Goal: Task Accomplishment & Management: Use online tool/utility

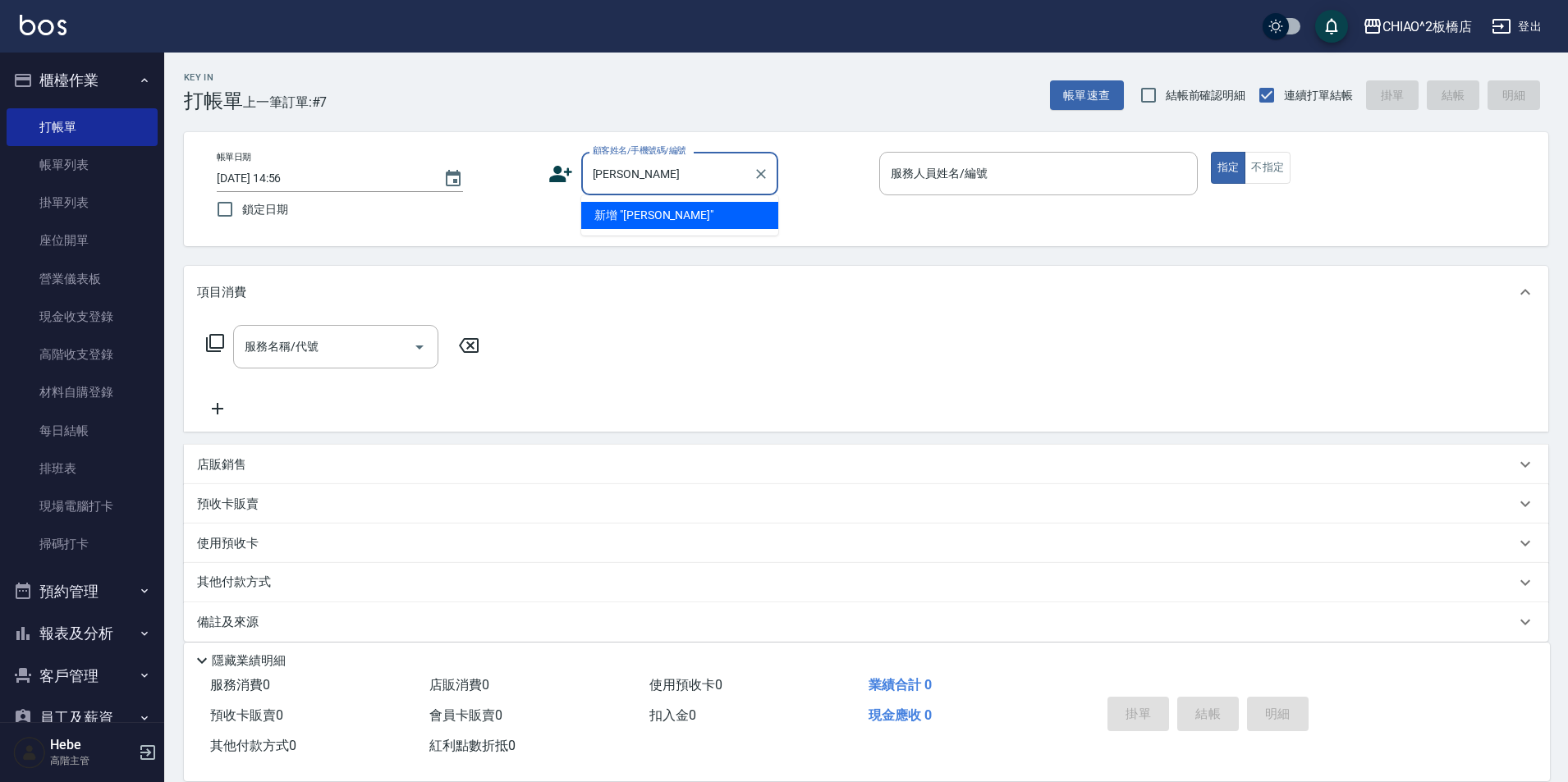
type input "[PERSON_NAME]"
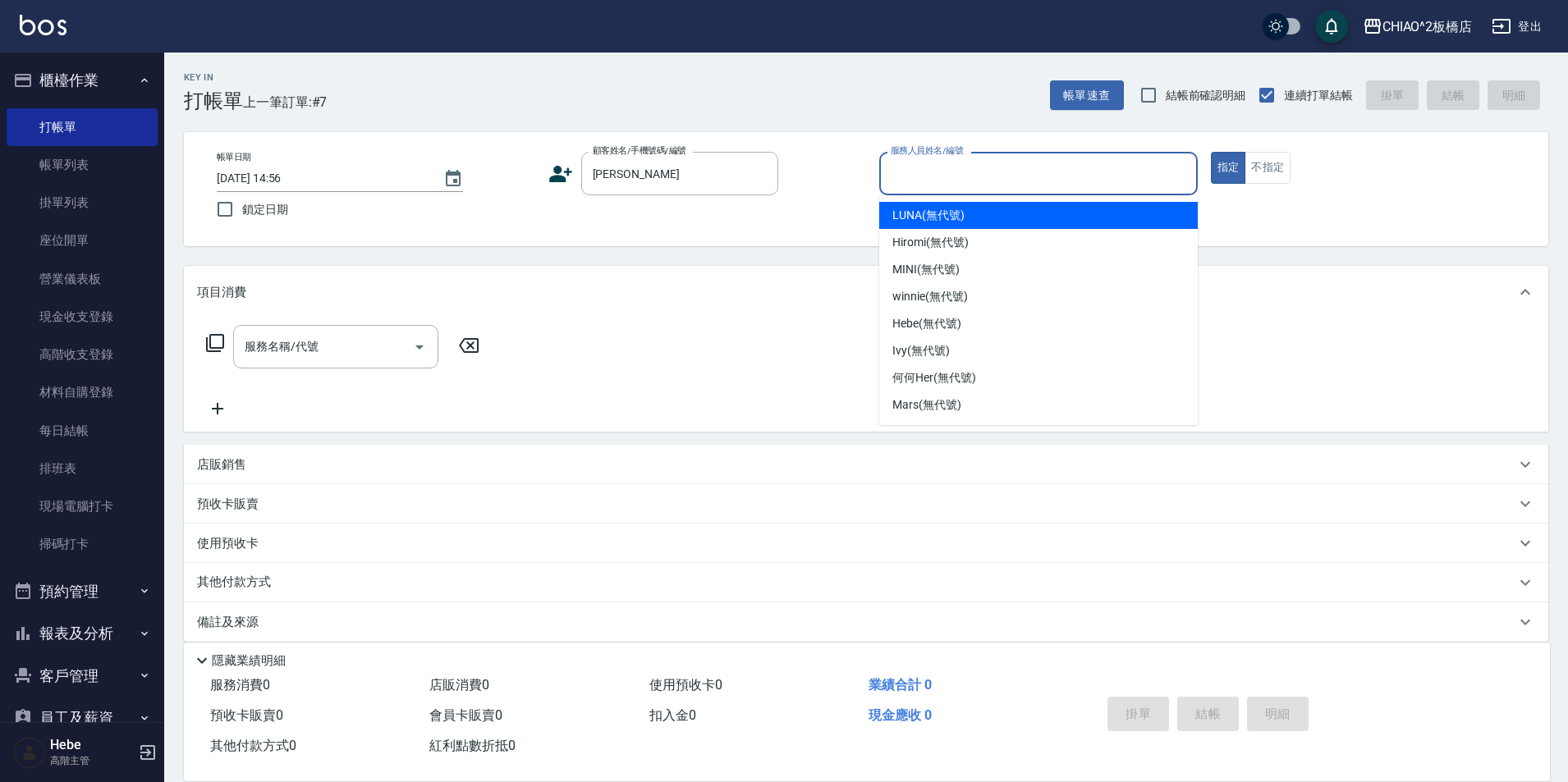
click at [981, 181] on input "服務人員姓名/編號" at bounding box center [1038, 173] width 304 height 29
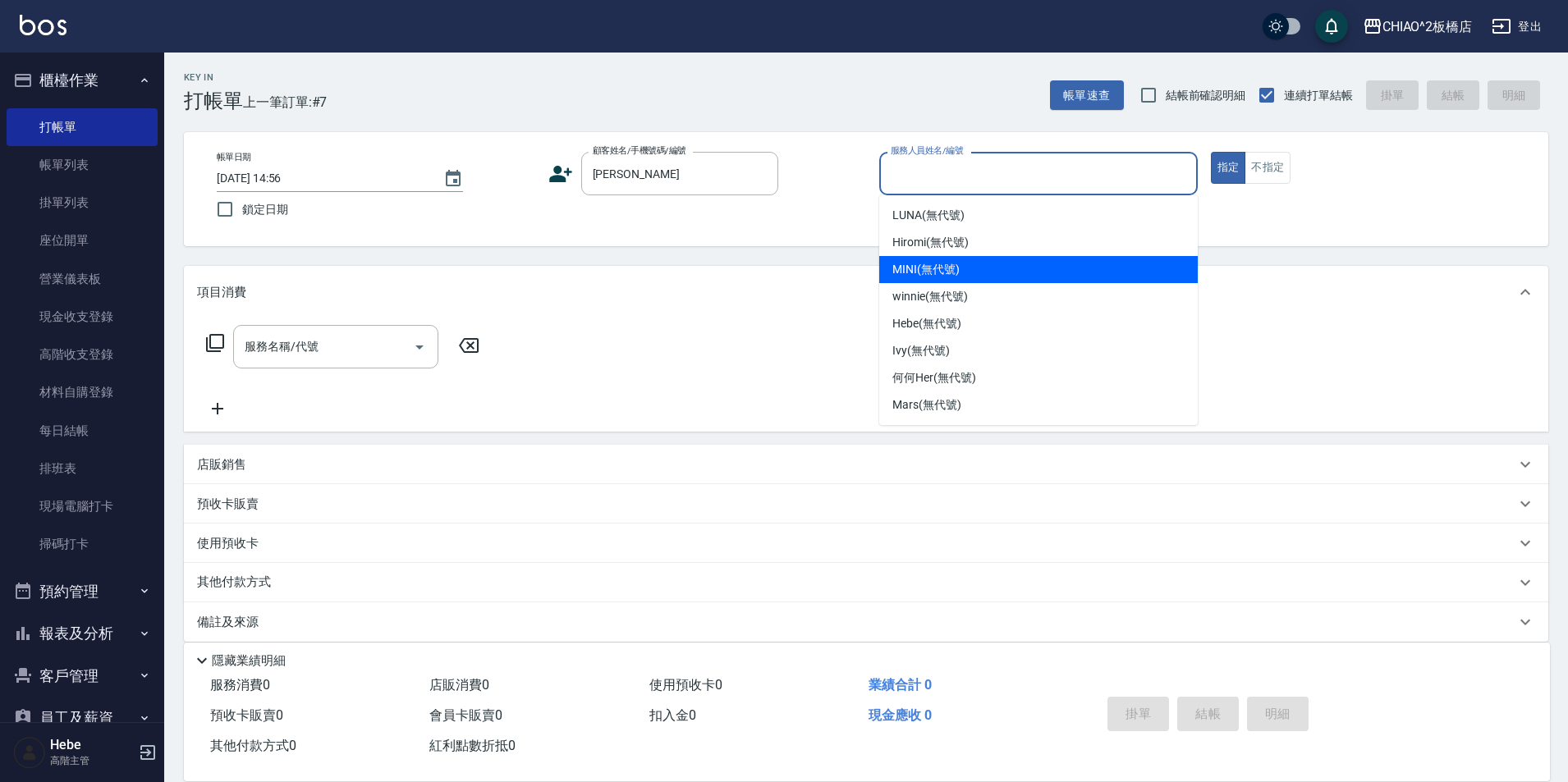
click at [957, 271] on span "MINI (無代號)" at bounding box center [926, 269] width 67 height 17
type input "MINI(無代號)"
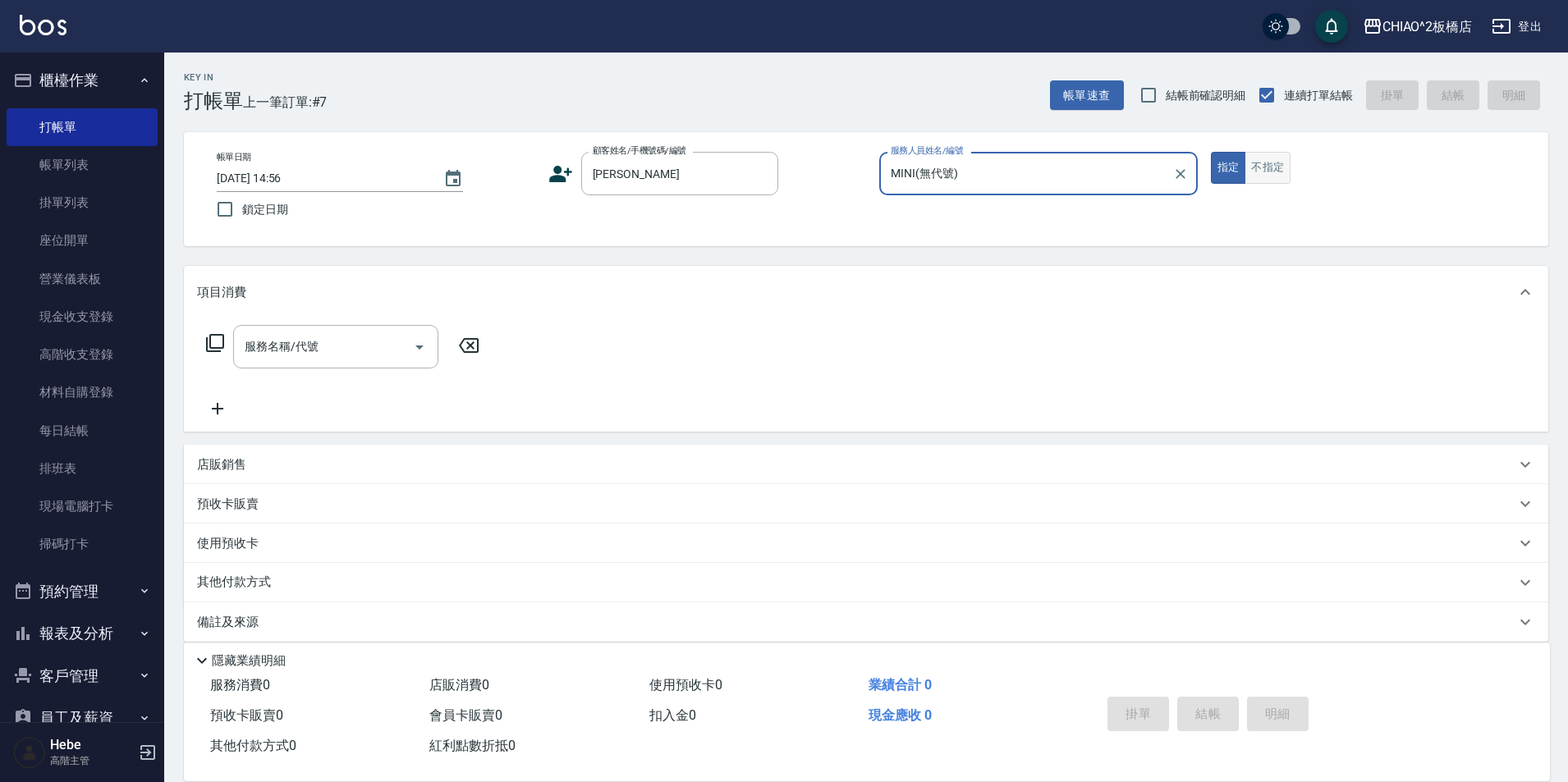
click at [1253, 175] on button "不指定" at bounding box center [1268, 167] width 46 height 32
click at [358, 350] on input "服務名稱/代號" at bounding box center [323, 346] width 166 height 29
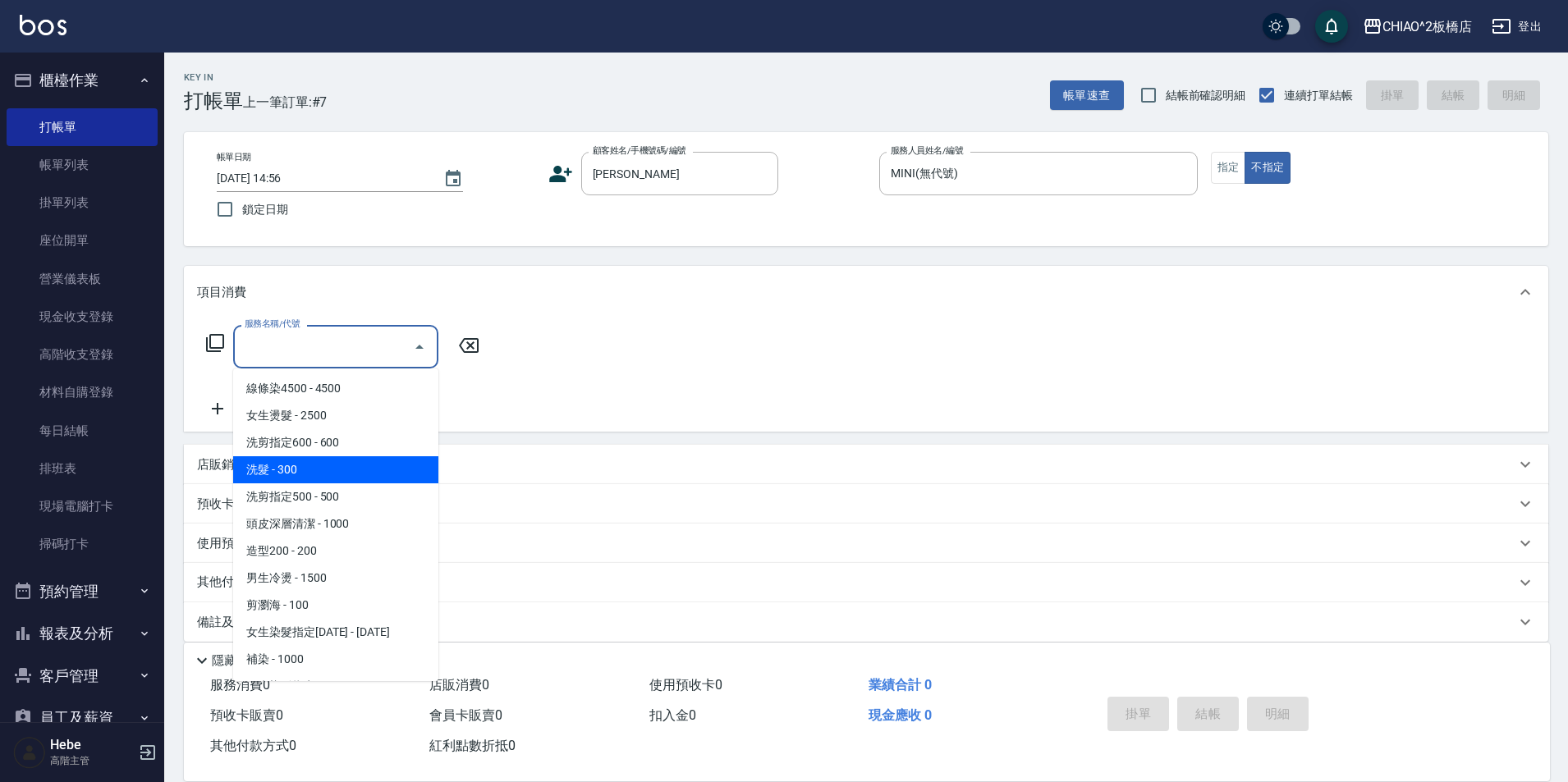
click at [342, 468] on span "洗髮 - 300" at bounding box center [336, 469] width 205 height 27
type input "洗髮(96679)"
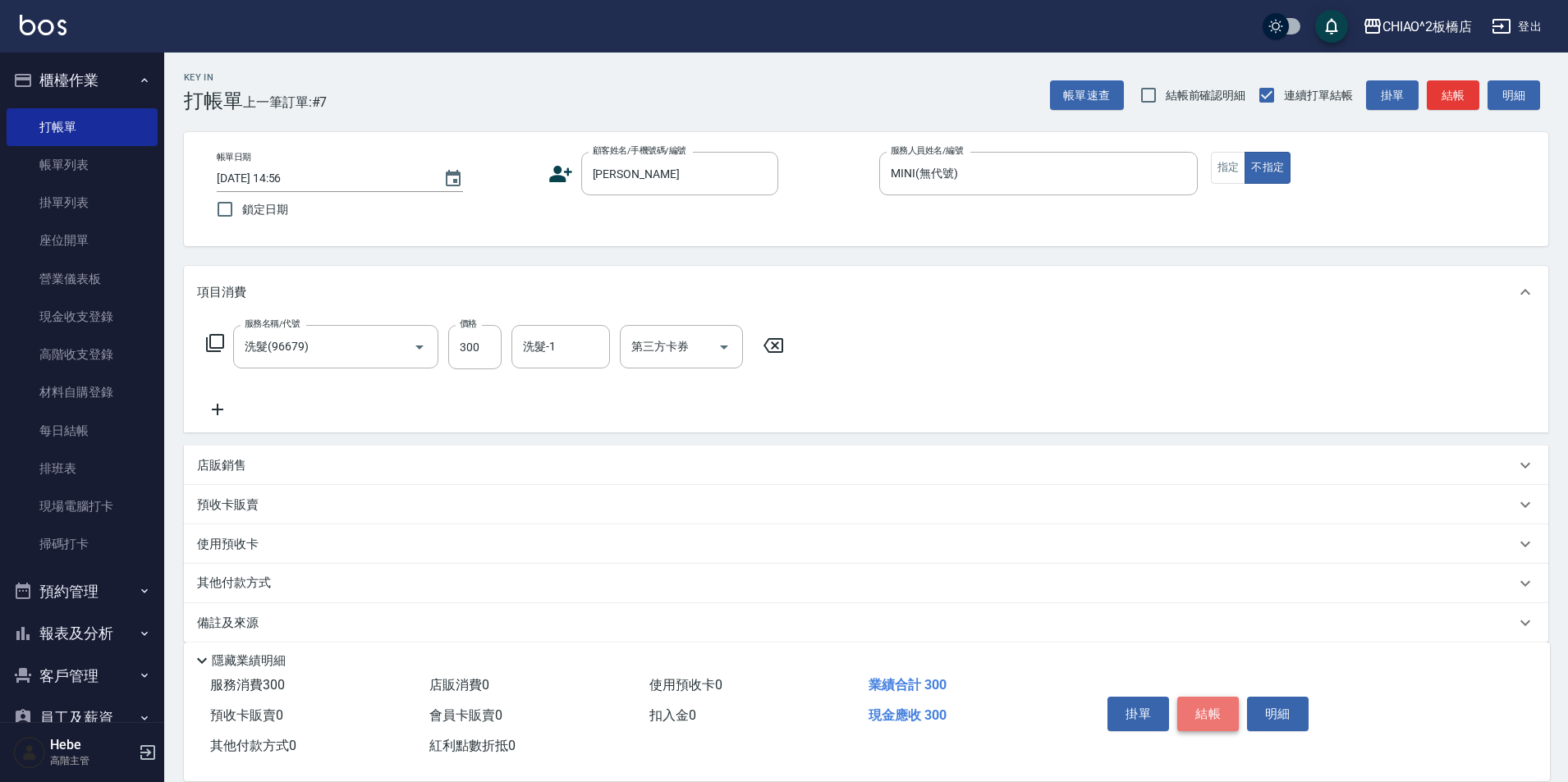
click at [1205, 718] on button "結帳" at bounding box center [1208, 714] width 62 height 34
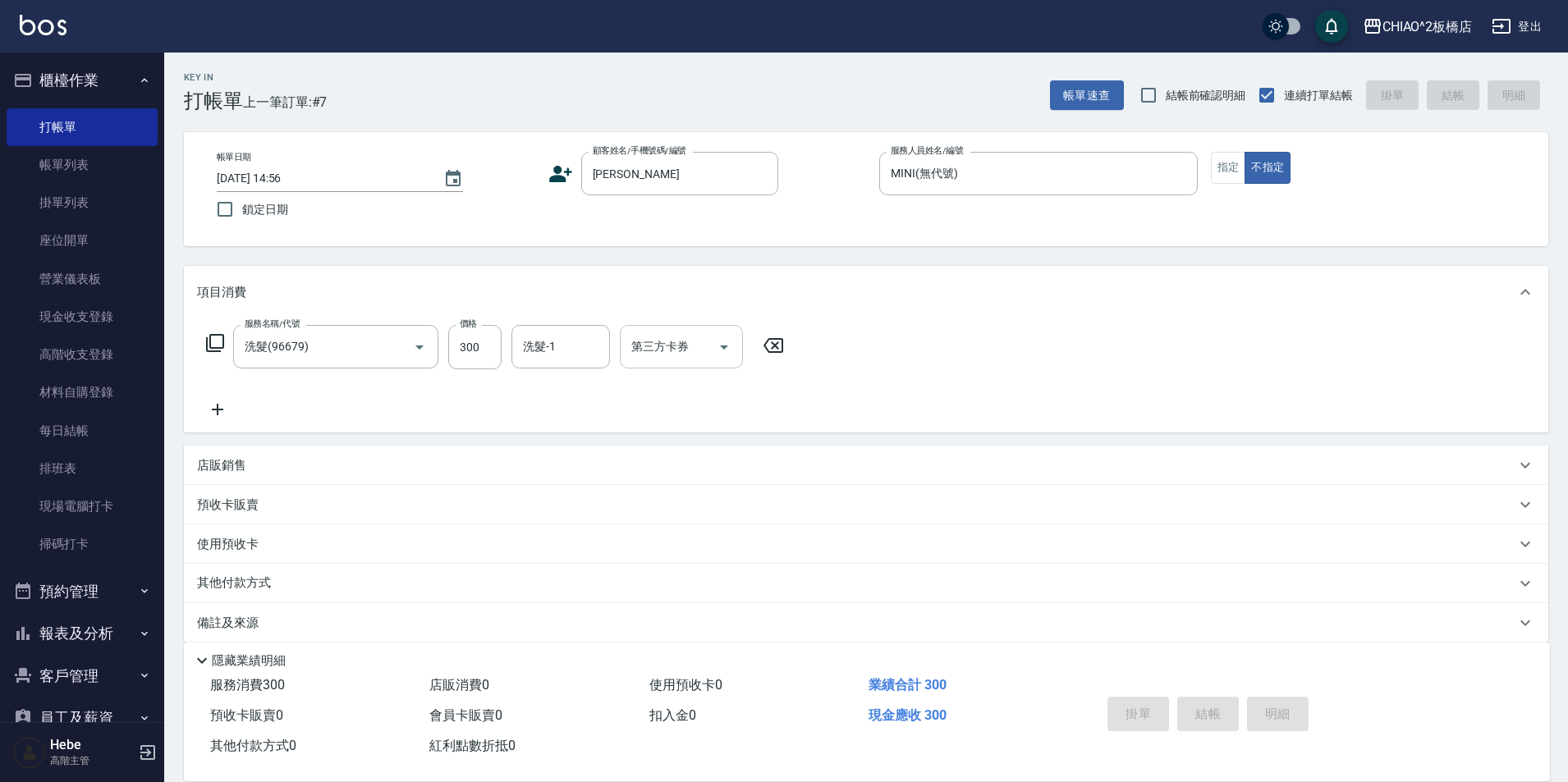
type input "[DATE] 17:04"
drag, startPoint x: 99, startPoint y: 159, endPoint x: 529, endPoint y: 327, distance: 461.7
click at [99, 159] on link "帳單列表" at bounding box center [82, 165] width 151 height 38
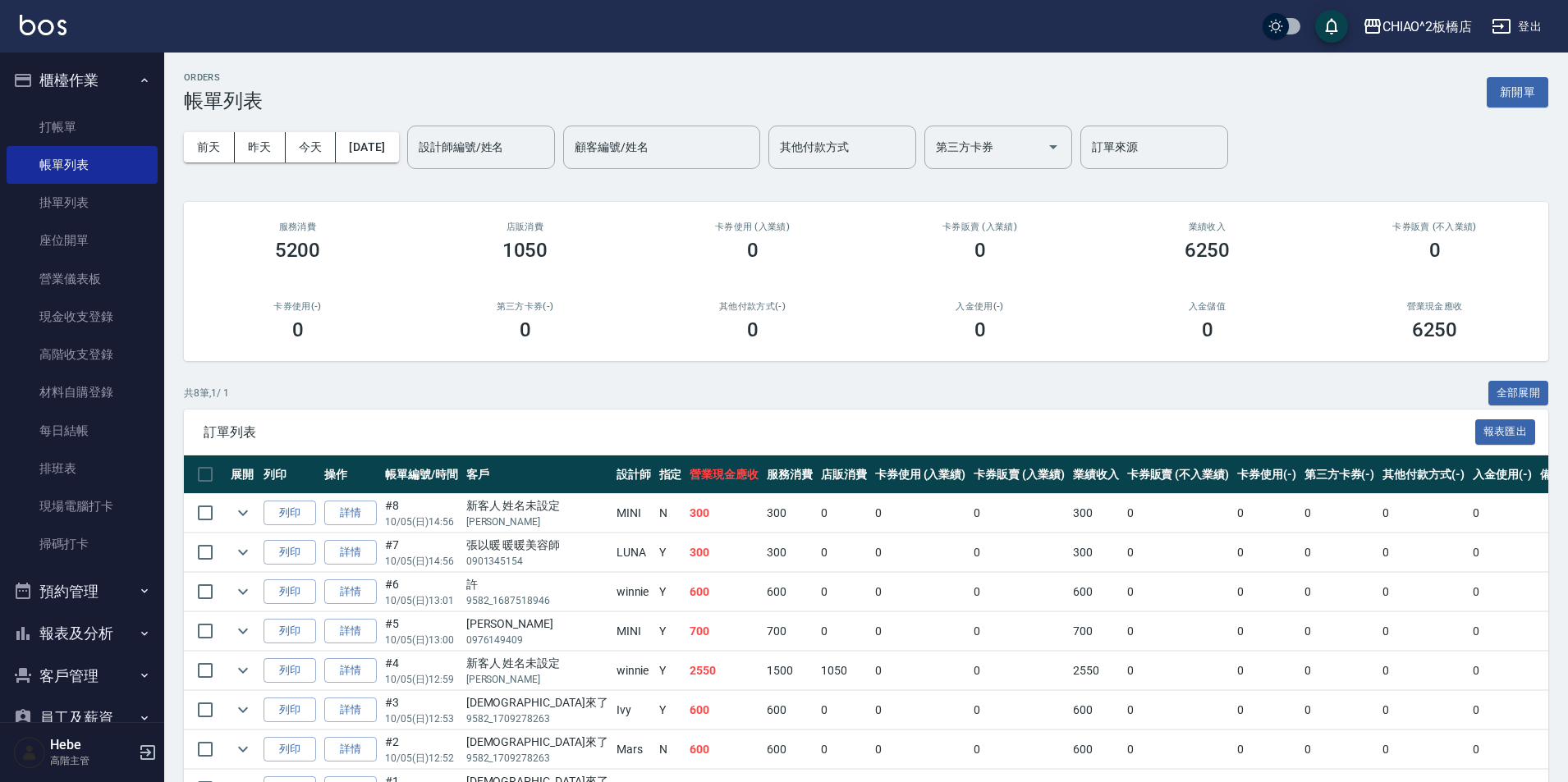
drag, startPoint x: 515, startPoint y: 404, endPoint x: 574, endPoint y: 396, distance: 59.5
click at [574, 396] on div "共 8 筆, 1 / 1 全部展開" at bounding box center [866, 393] width 1364 height 25
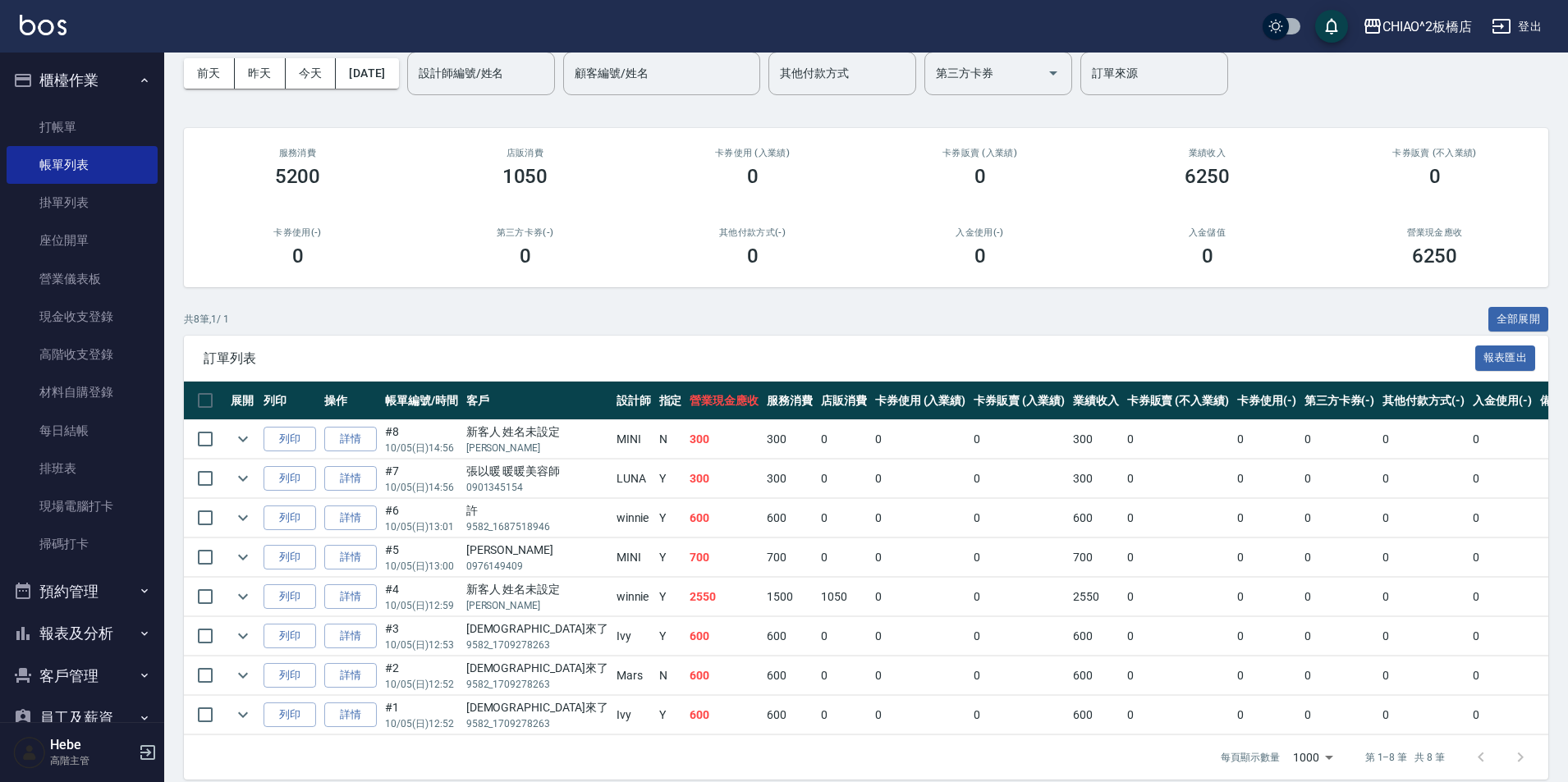
scroll to position [103, 0]
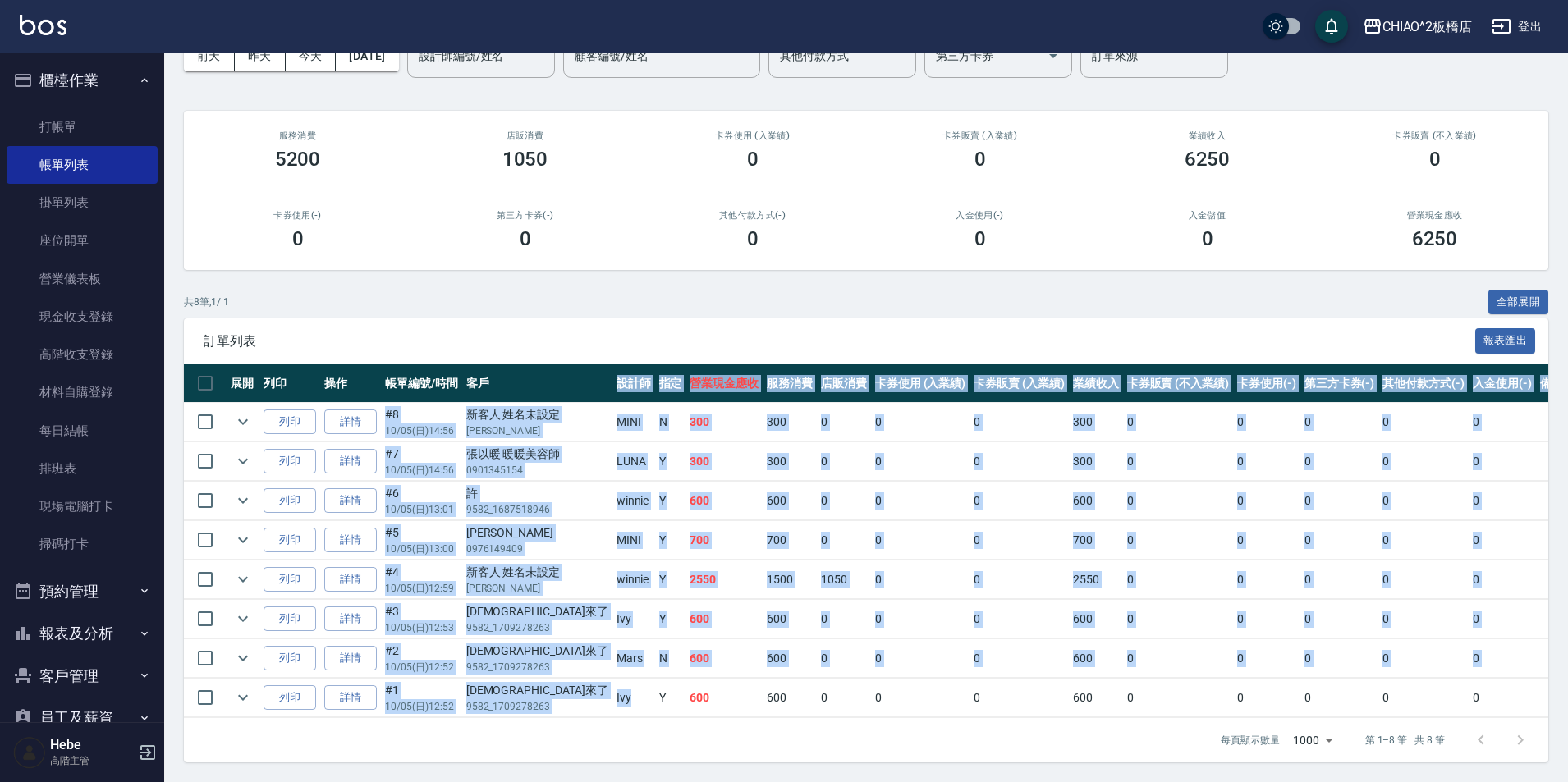
drag, startPoint x: 590, startPoint y: 669, endPoint x: 577, endPoint y: 312, distance: 357.2
click at [566, 350] on div "訂單列表 報表匯出 展開 列印 操作 帳單編號/時間 客戶 設計師 指定 營業現金應收 服務消費 店販消費 卡券使用 (入業績) 卡券販賣 (入業績) 業績收…" at bounding box center [866, 540] width 1364 height 444
click at [578, 318] on div "訂單列表 報表匯出" at bounding box center [866, 341] width 1364 height 45
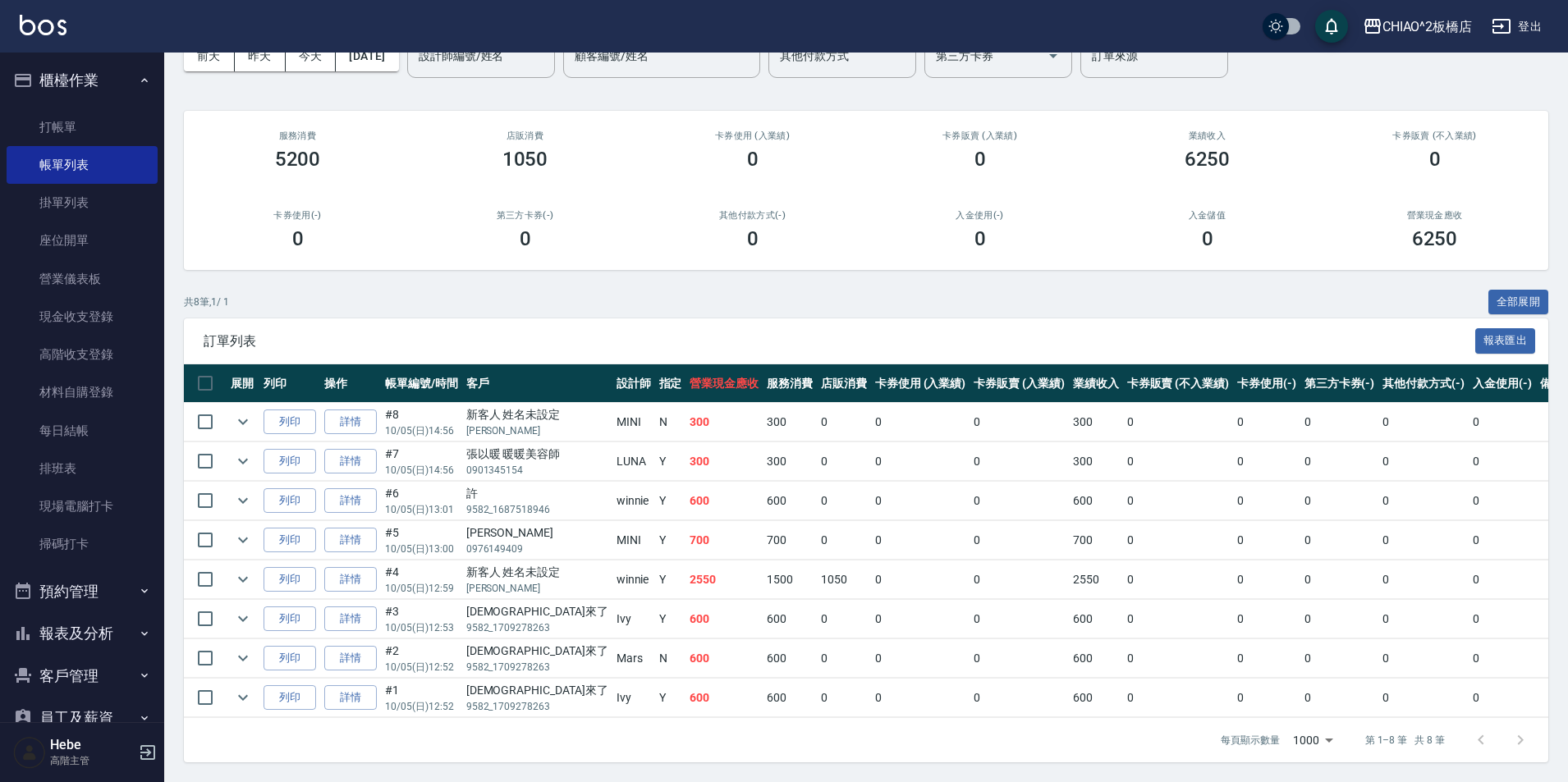
click at [107, 628] on button "報表及分析" at bounding box center [82, 633] width 151 height 43
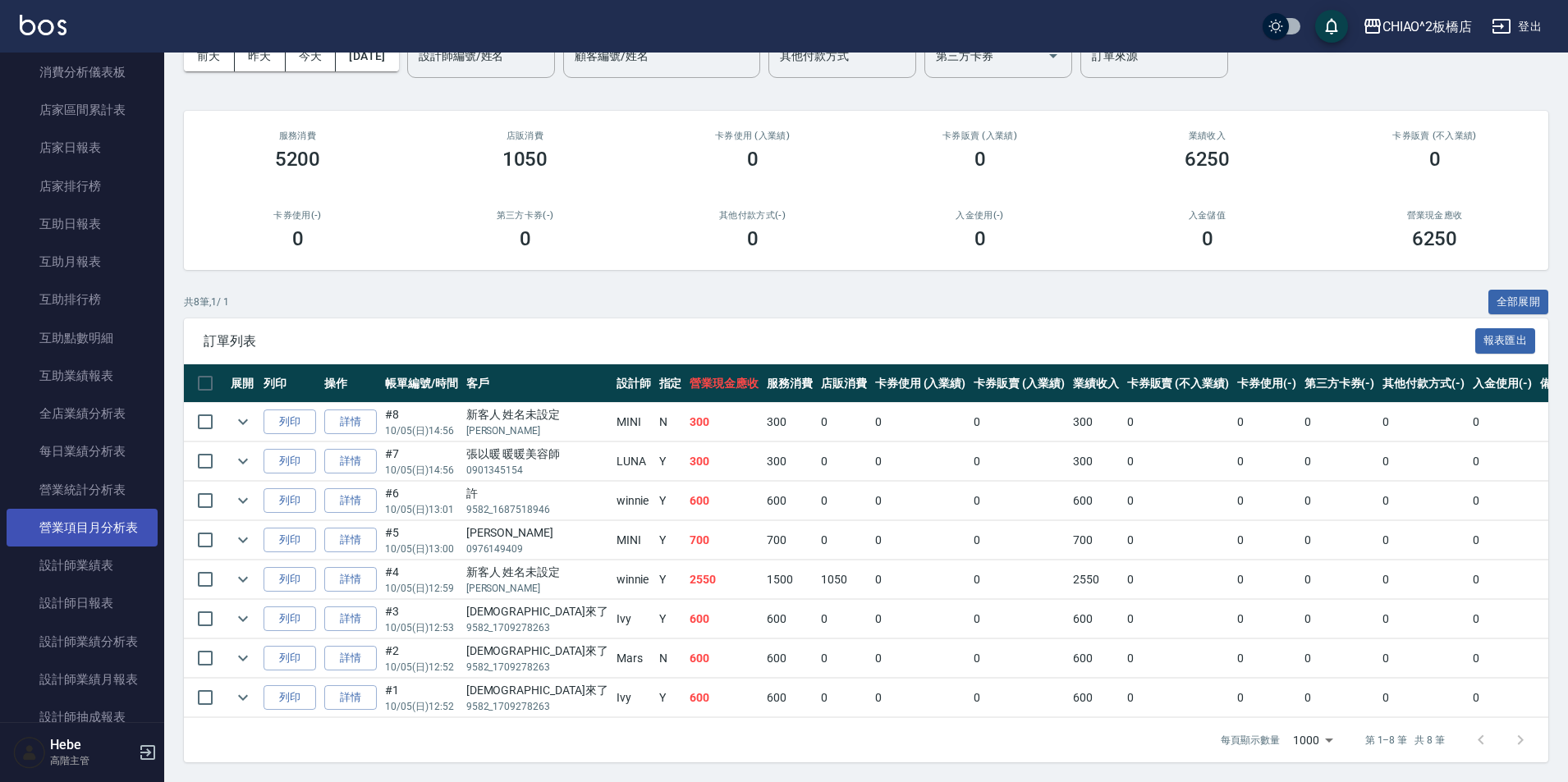
scroll to position [656, 0]
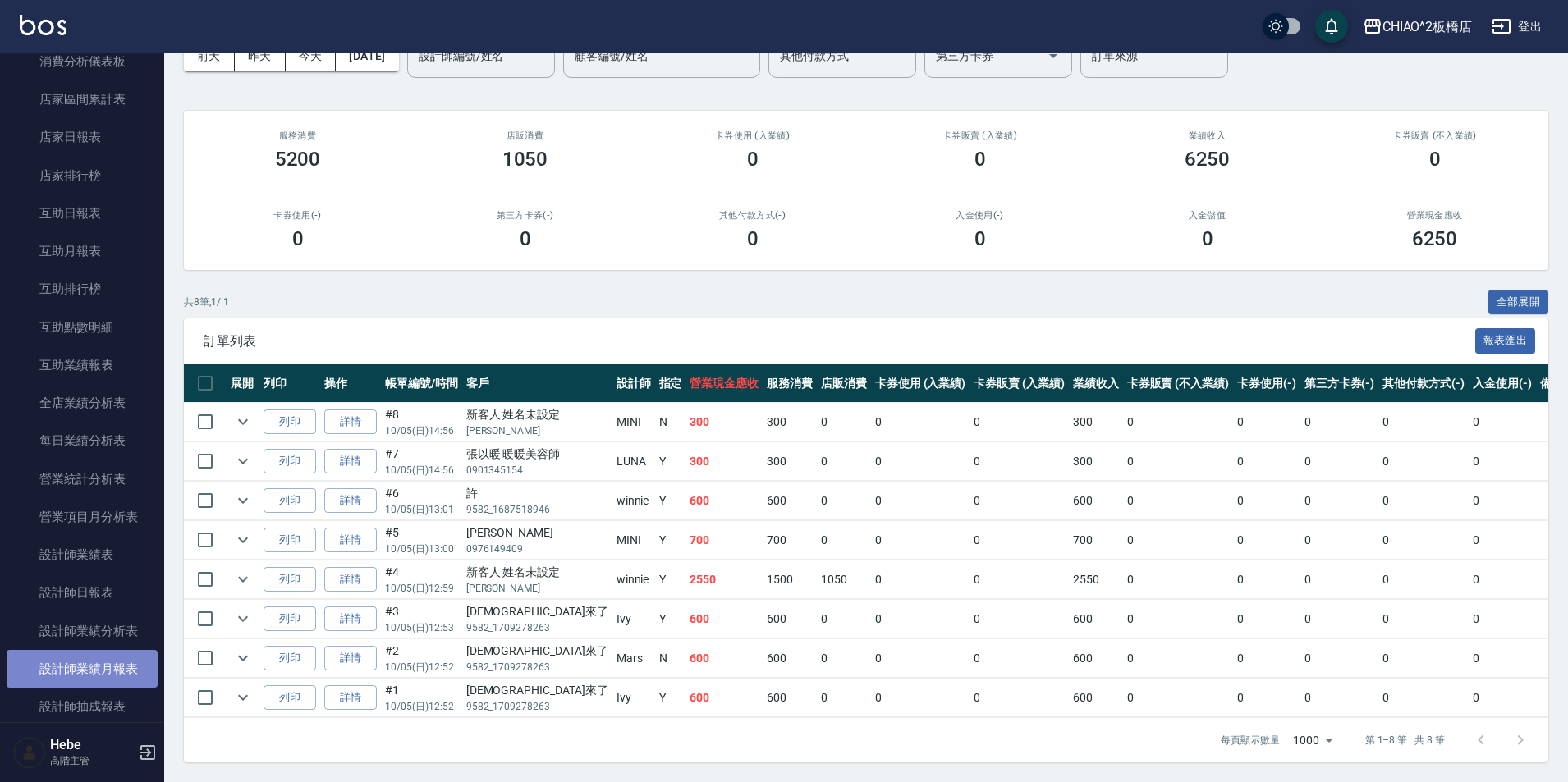
click at [127, 661] on link "設計師業績月報表" at bounding box center [82, 669] width 151 height 38
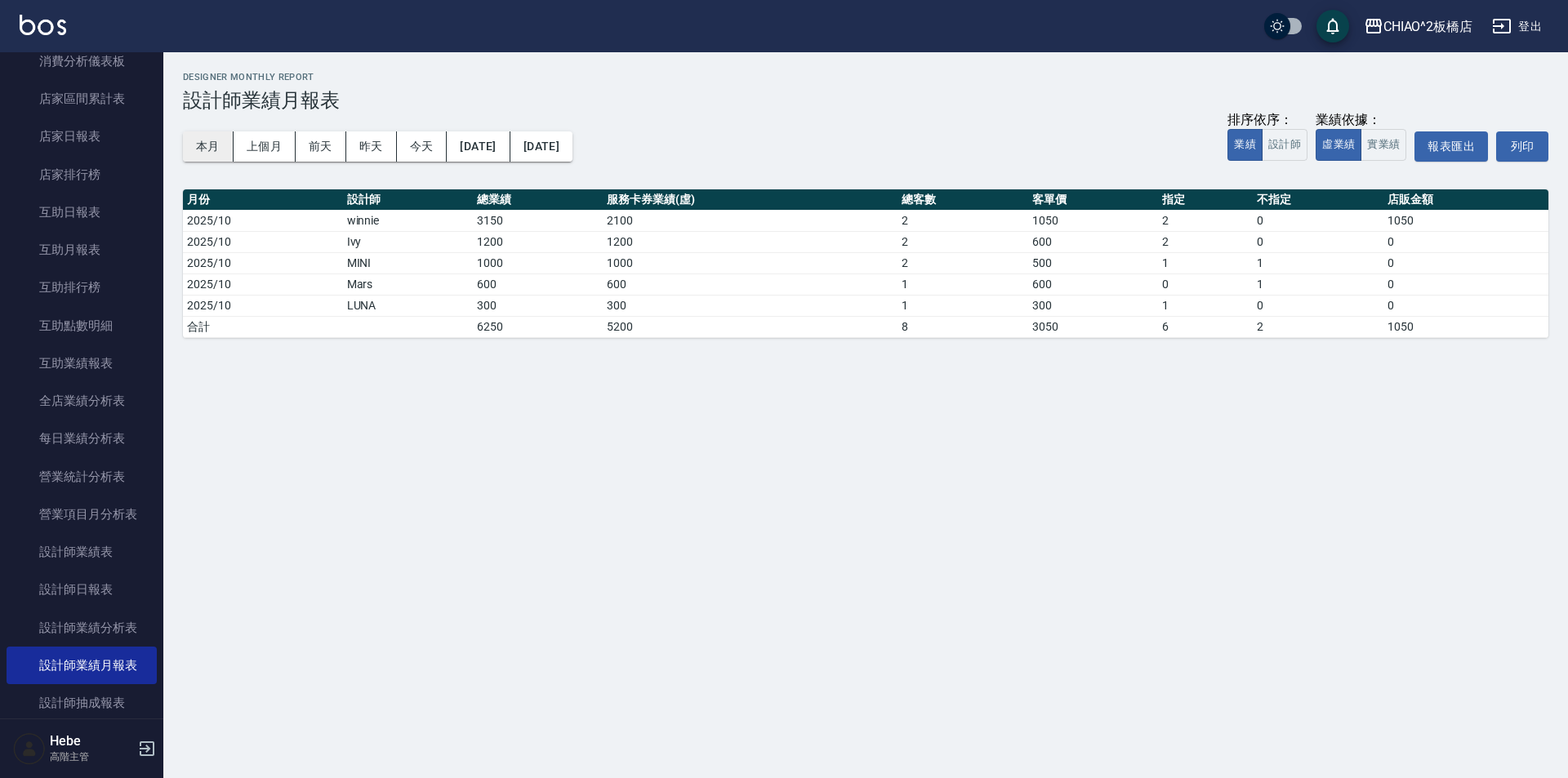
click at [220, 140] on button "本月" at bounding box center [208, 146] width 51 height 30
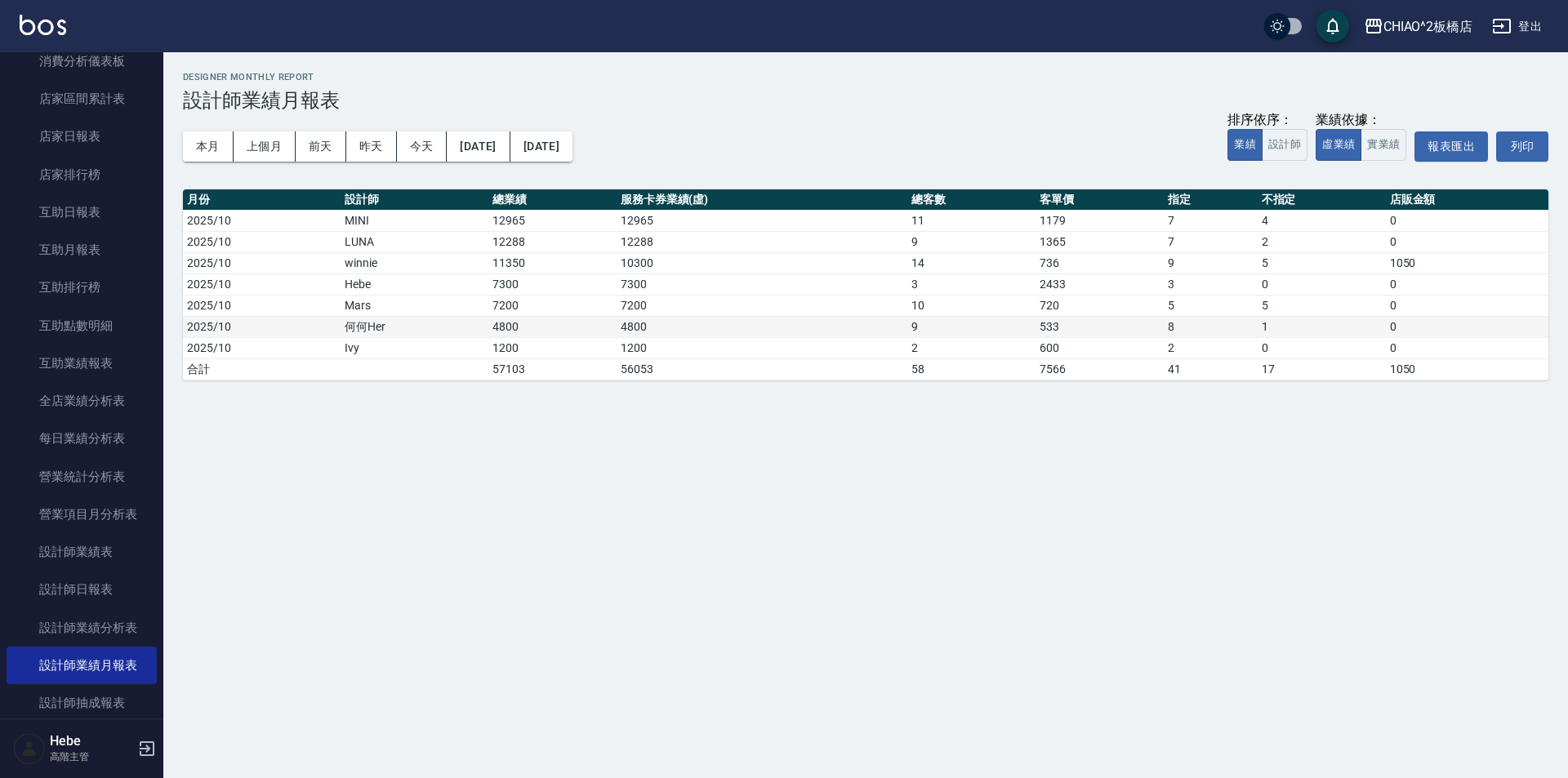
drag, startPoint x: 501, startPoint y: 325, endPoint x: 424, endPoint y: 323, distance: 77.0
click at [430, 323] on tr "2025/10 何何Her 4800 4800 9 533 8 1 0" at bounding box center [866, 327] width 1365 height 21
click at [421, 323] on td "何何Her" at bounding box center [414, 327] width 148 height 21
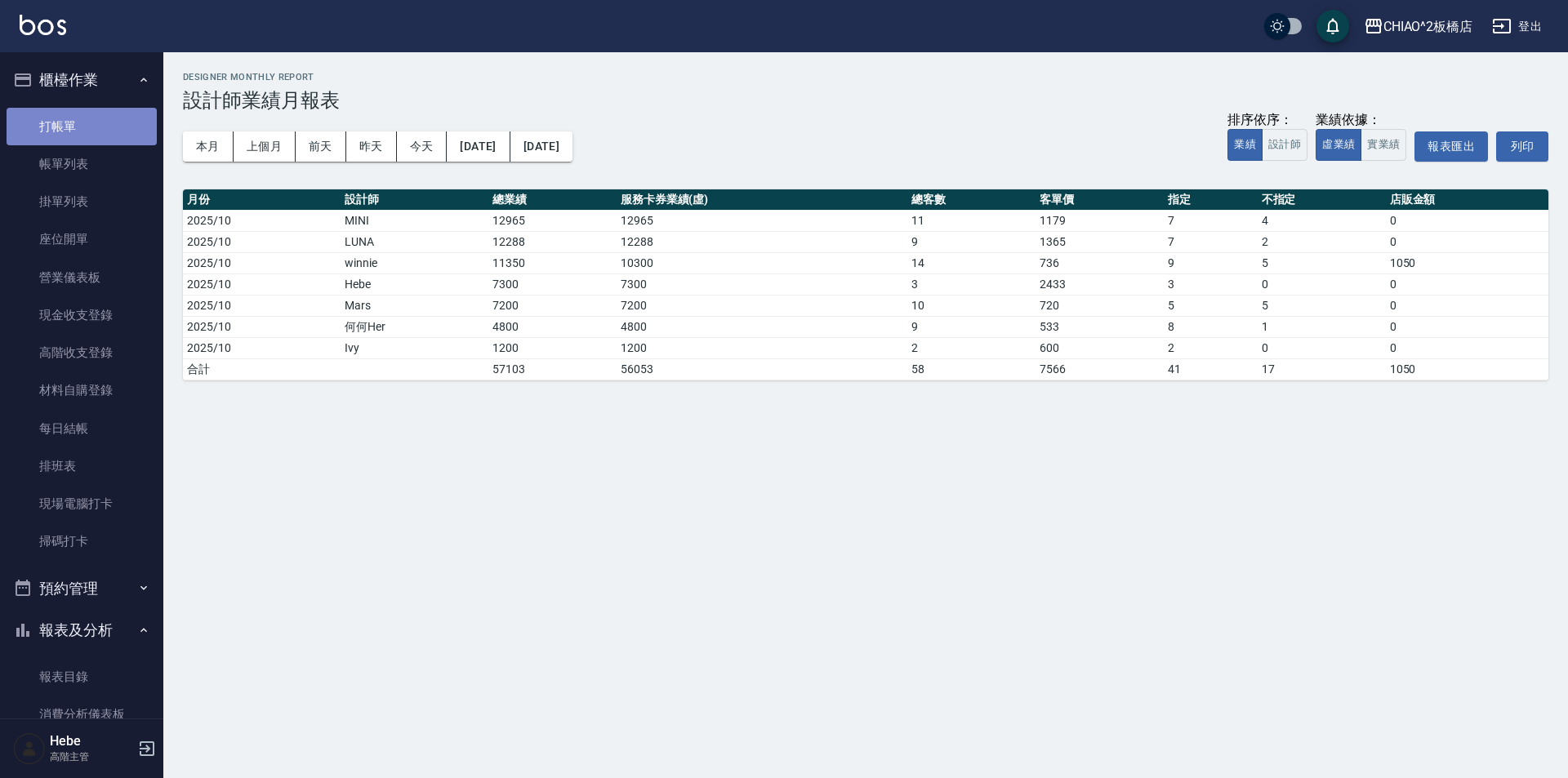
click at [118, 113] on link "打帳單" at bounding box center [82, 127] width 150 height 38
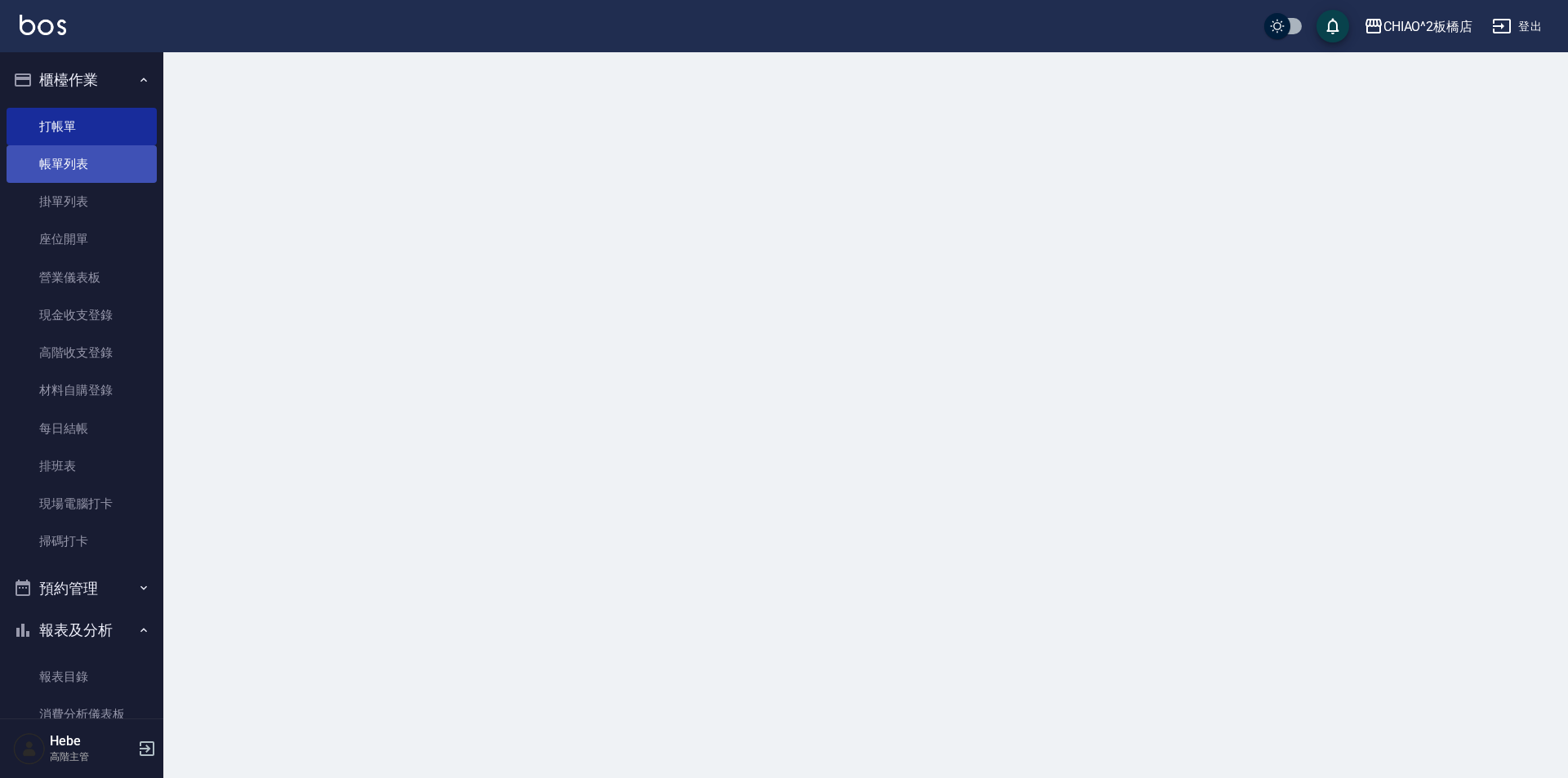
click at [115, 163] on link "帳單列表" at bounding box center [82, 164] width 150 height 38
